Goal: Task Accomplishment & Management: Complete application form

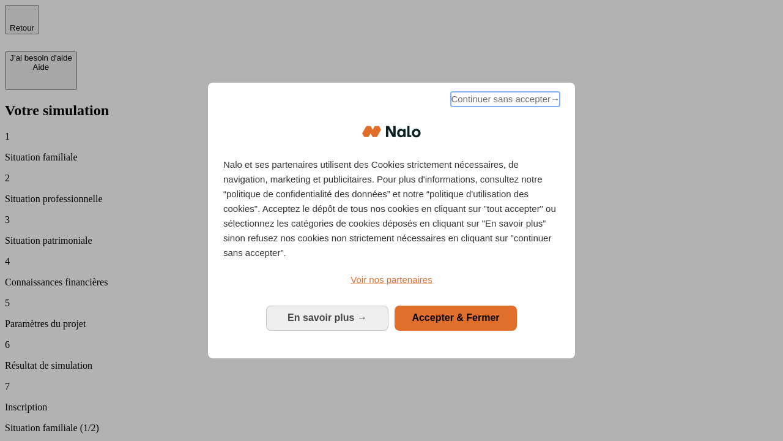
click at [504, 101] on span "Continuer sans accepter →" at bounding box center [505, 99] width 109 height 15
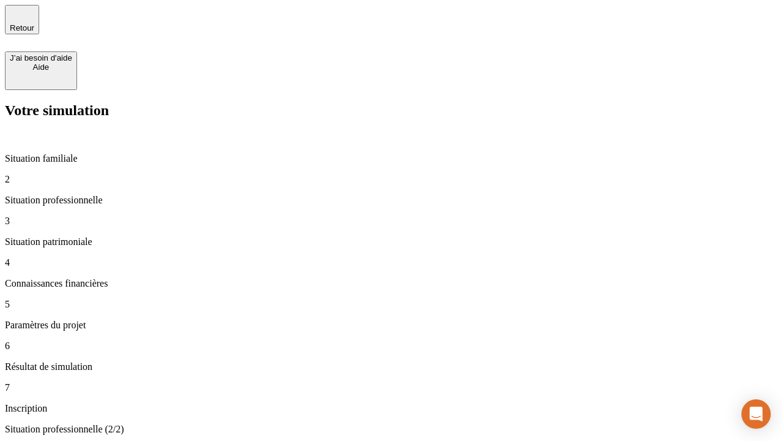
type input "70 000"
type input "1 000"
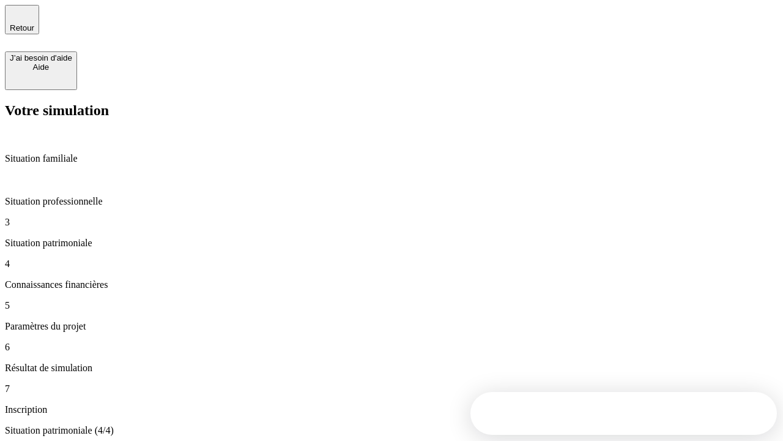
type input "800"
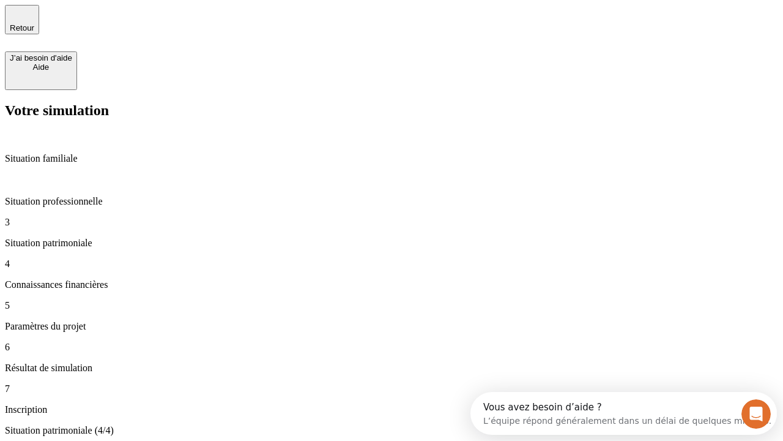
type input "6"
type input "400"
type input "3"
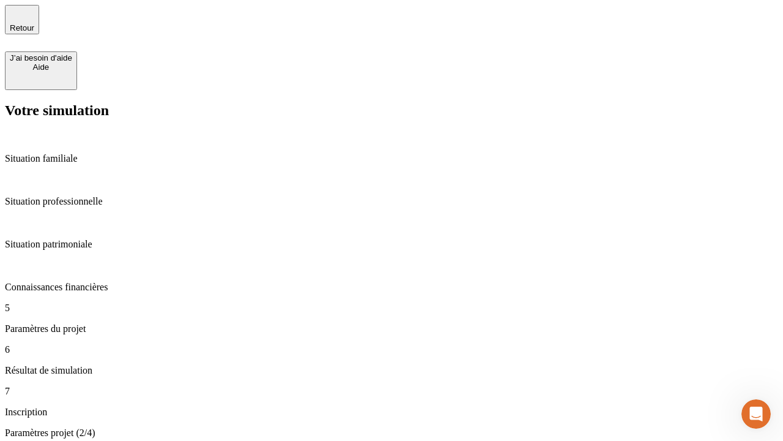
type input "35"
type input "500"
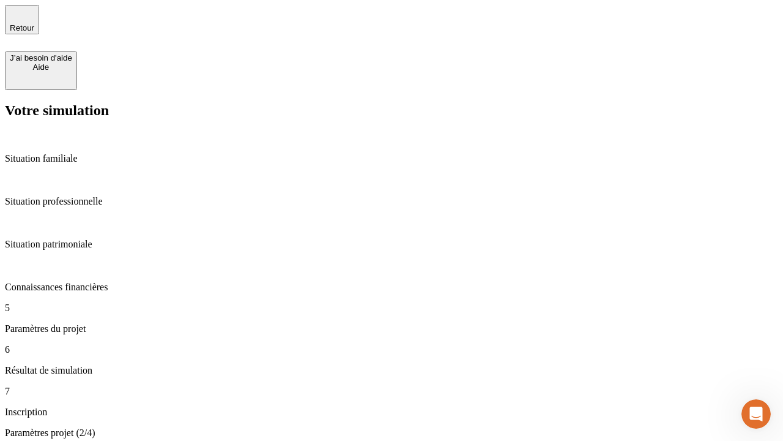
type input "640"
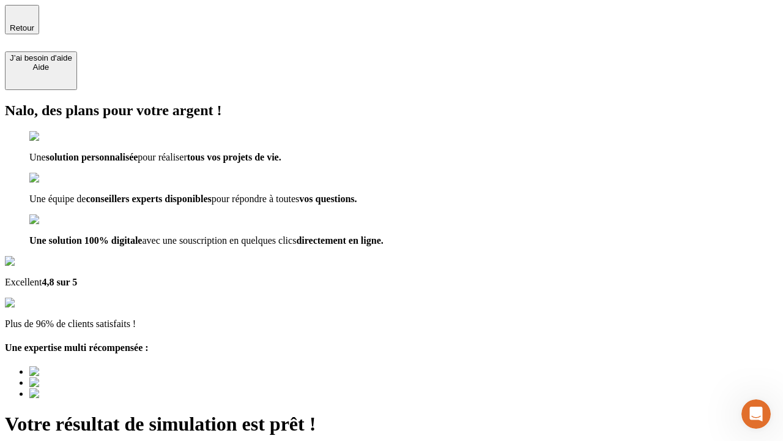
type input "[EMAIL_ADDRESS][DOMAIN_NAME]"
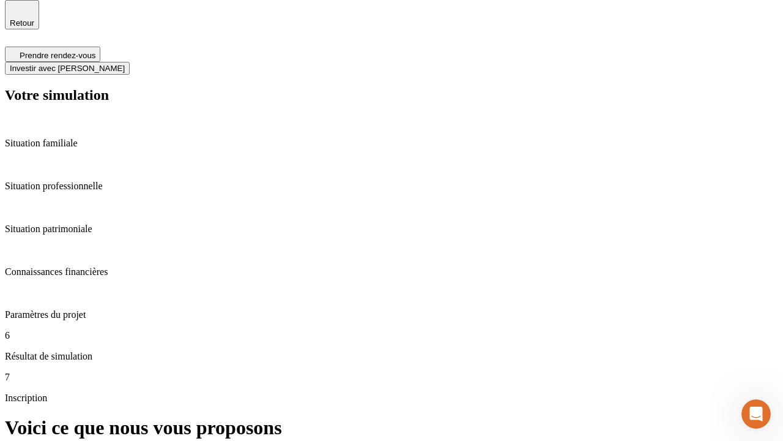
click at [125, 64] on span "Investir avec [PERSON_NAME]" at bounding box center [67, 68] width 115 height 9
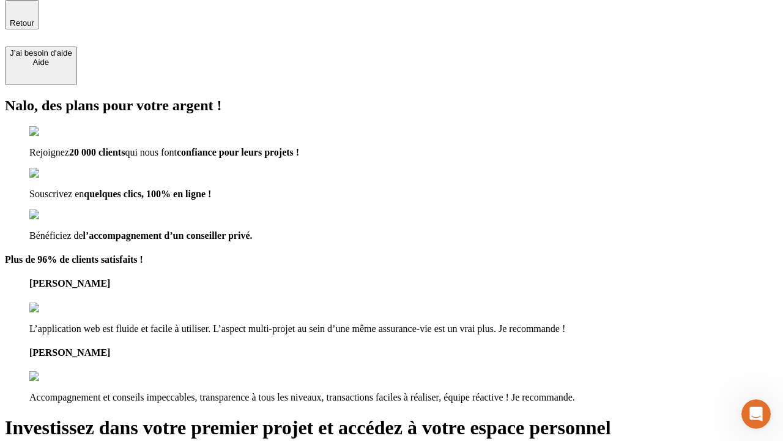
scroll to position [4, 0]
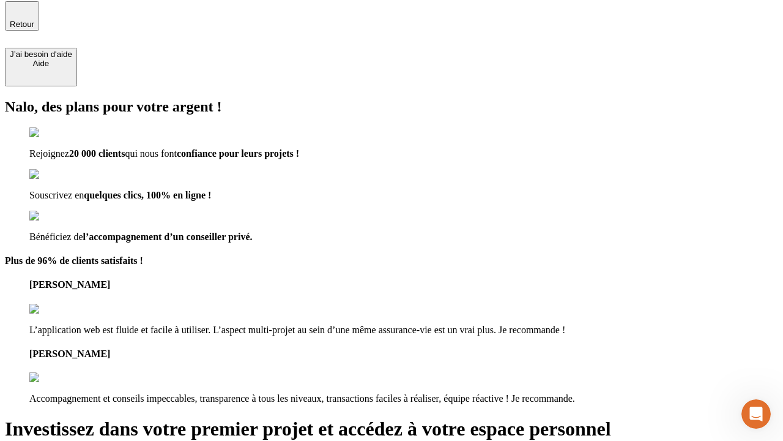
type input "[EMAIL_ADDRESS][DOMAIN_NAME]"
